Goal: Information Seeking & Learning: Learn about a topic

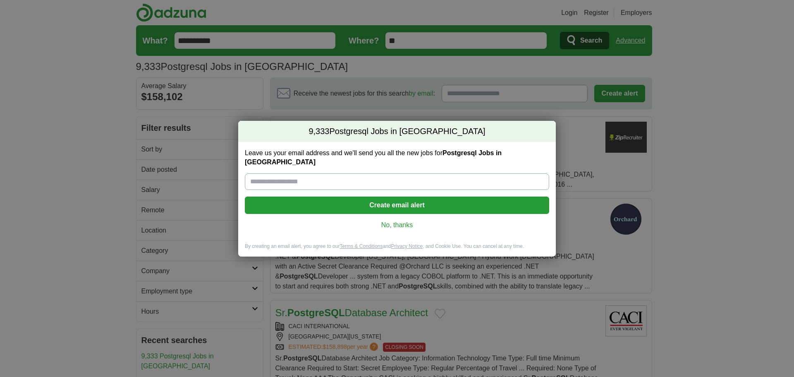
drag, startPoint x: 577, startPoint y: 193, endPoint x: 415, endPoint y: 222, distance: 165.1
click at [576, 192] on div "9,333 Postgresql Jobs in US Leave us your email address and we'll send you all …" at bounding box center [397, 188] width 794 height 377
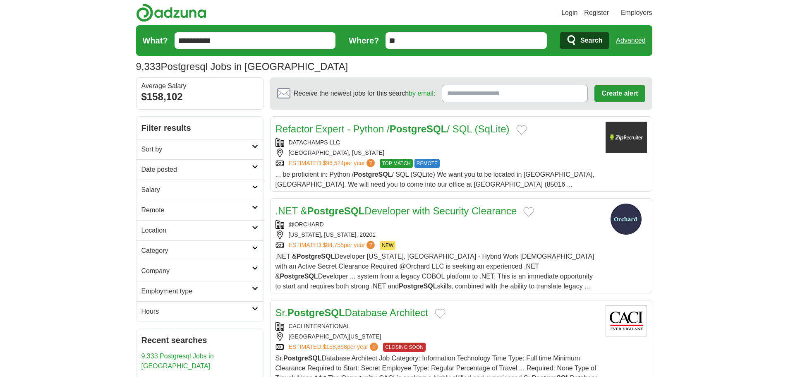
click at [166, 10] on img at bounding box center [171, 12] width 70 height 19
drag, startPoint x: 211, startPoint y: 12, endPoint x: 167, endPoint y: 17, distance: 44.1
click at [159, 17] on header "Login Register Employers 9,333 Postgresql Jobs in [GEOGRAPHIC_DATA] [GEOGRAPHIC…" at bounding box center [394, 38] width 516 height 77
copy link
